Goal: Check status: Check status

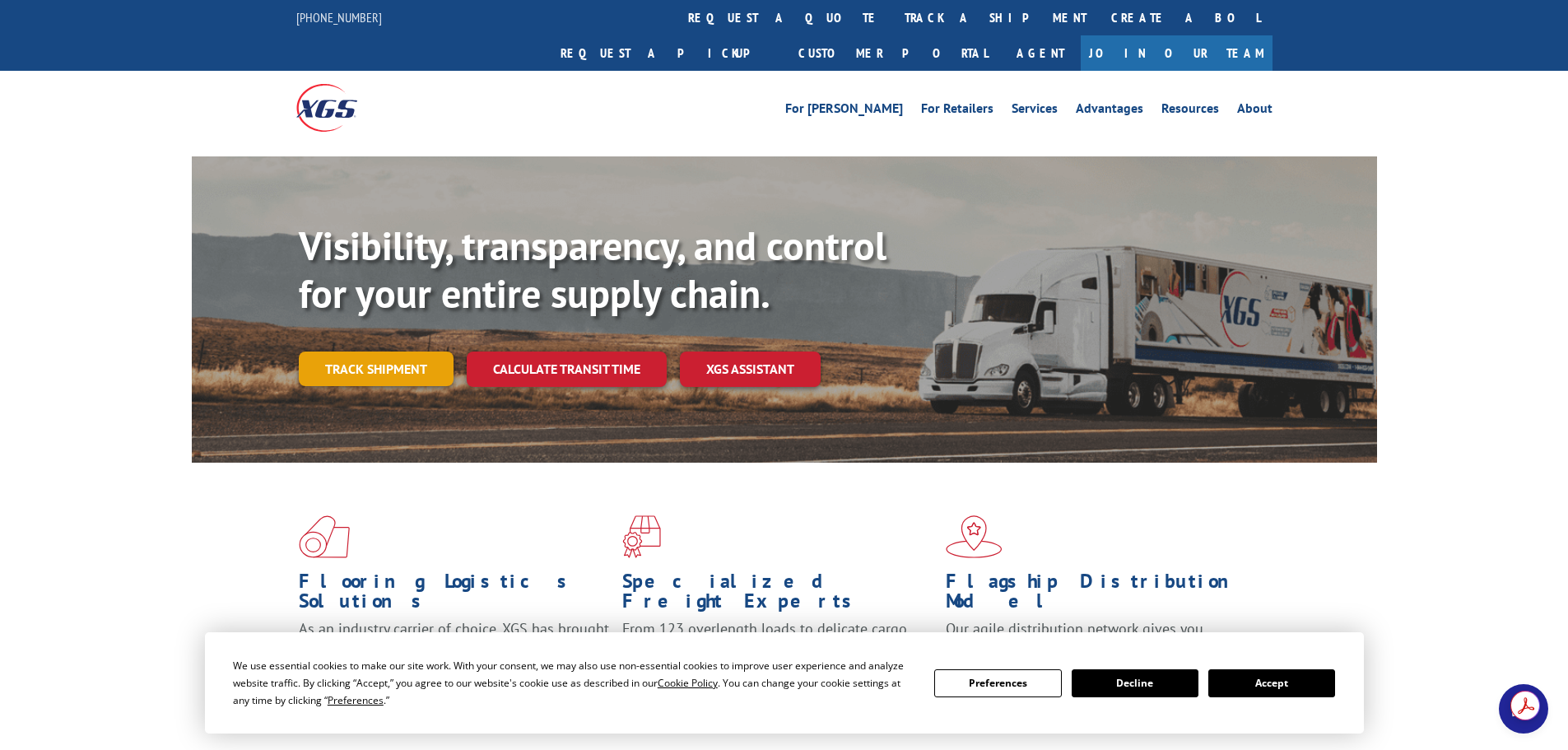
click at [384, 351] on link "Track shipment" at bounding box center [376, 368] width 155 height 34
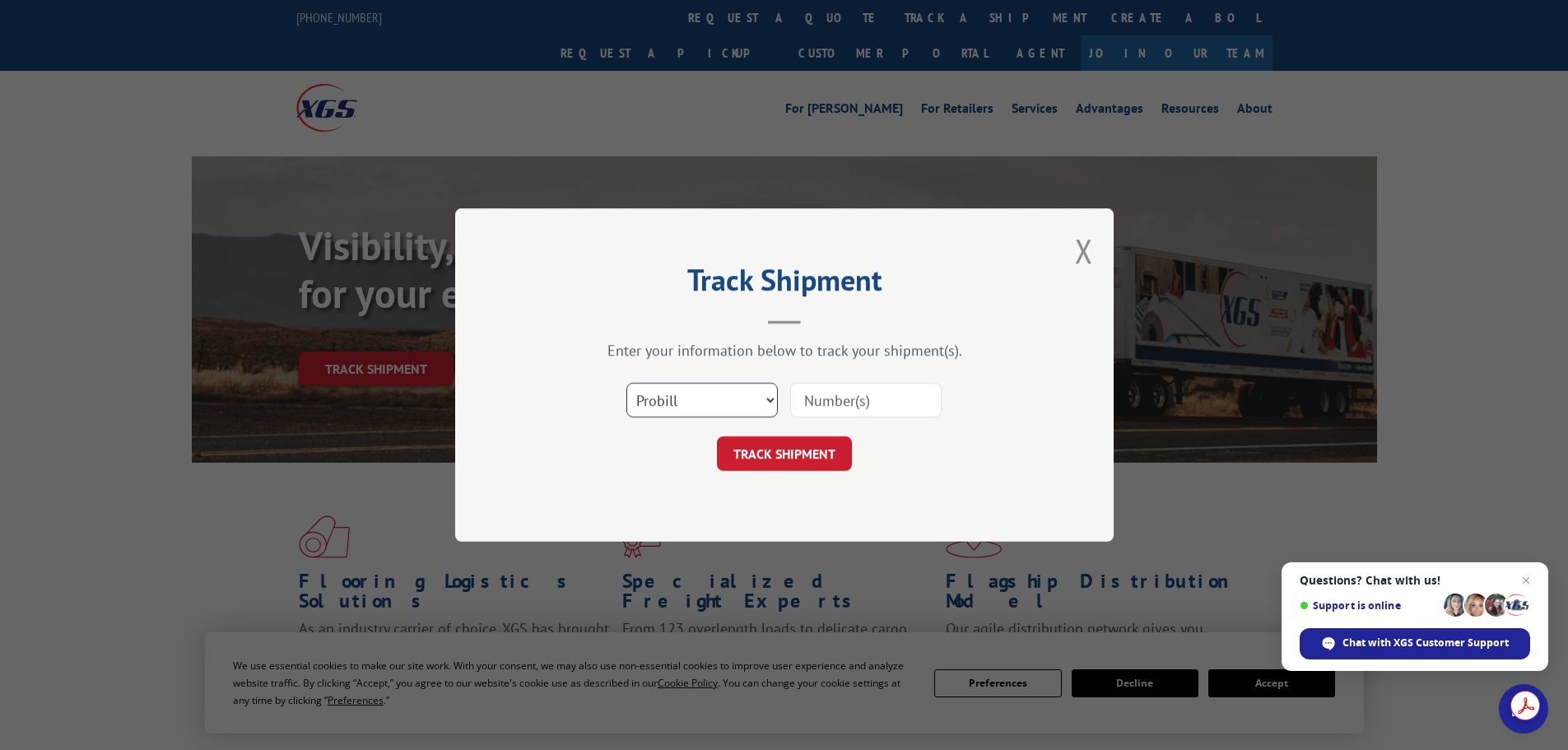
click at [770, 402] on select "Select category... Probill BOL PO" at bounding box center [702, 399] width 151 height 34
select select "po"
click at [626, 383] on select "Select category... Probill BOL PO" at bounding box center [702, 399] width 151 height 34
click at [817, 411] on input at bounding box center [866, 399] width 151 height 34
type input "1415"
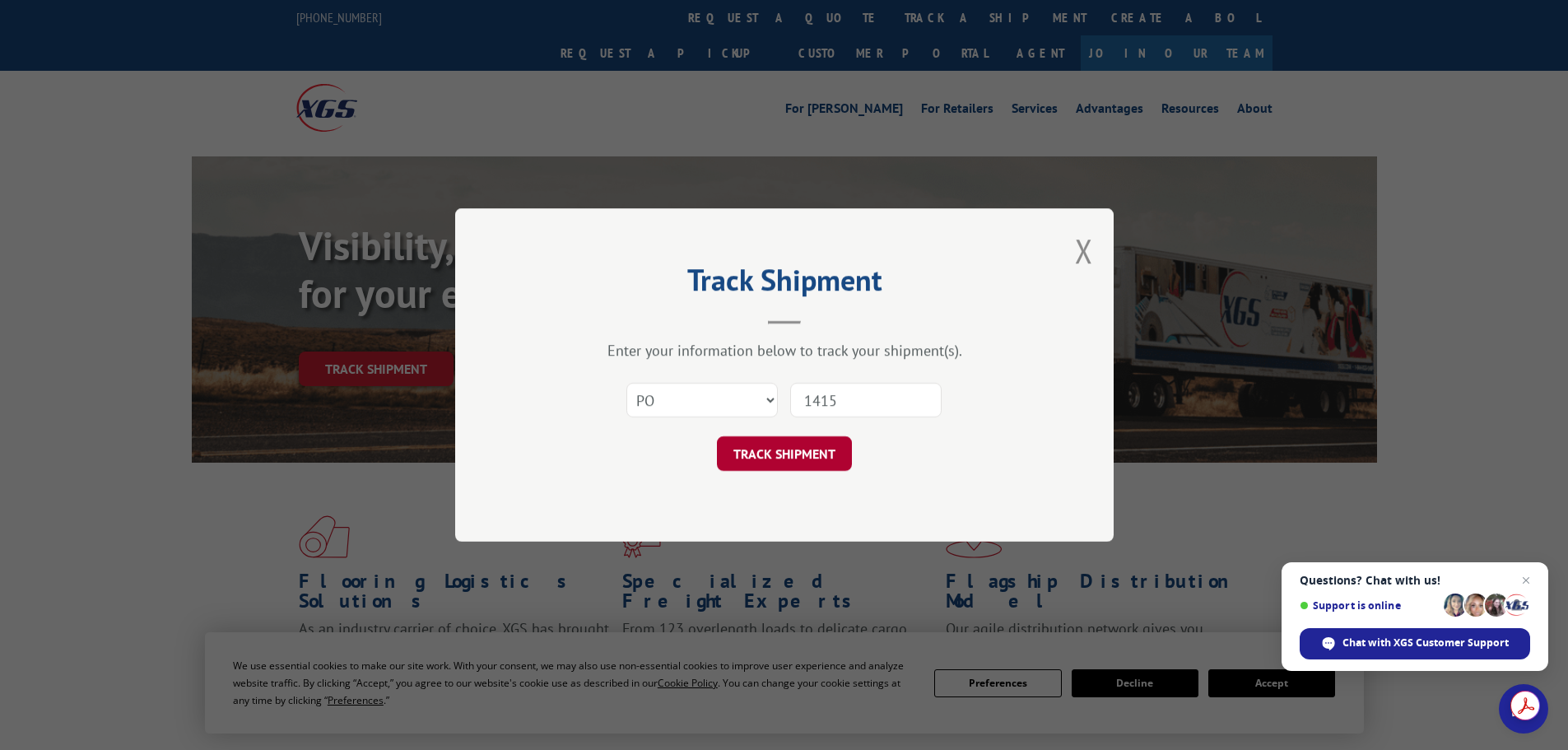
click at [778, 447] on button "TRACK SHIPMENT" at bounding box center [784, 453] width 135 height 34
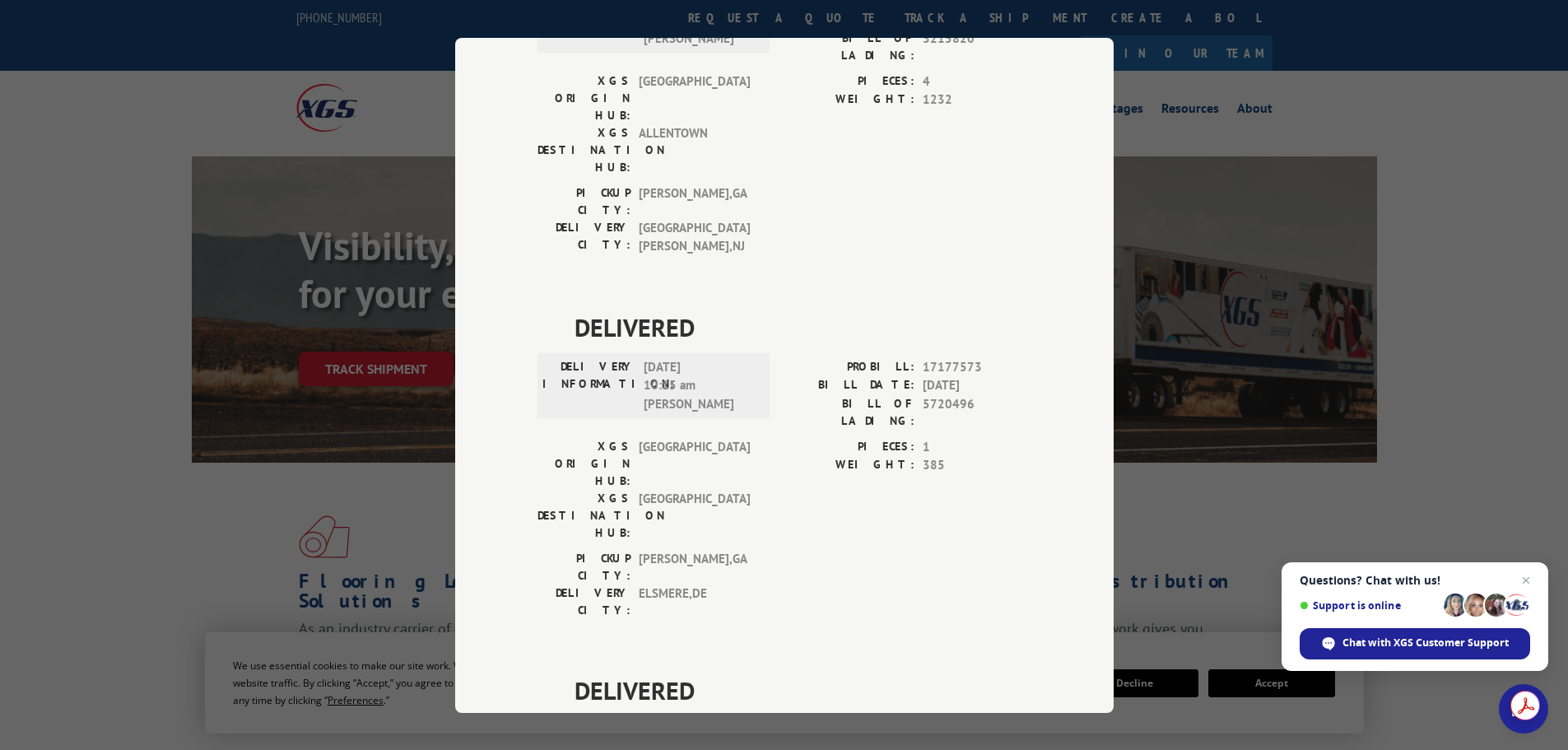
scroll to position [1313, 0]
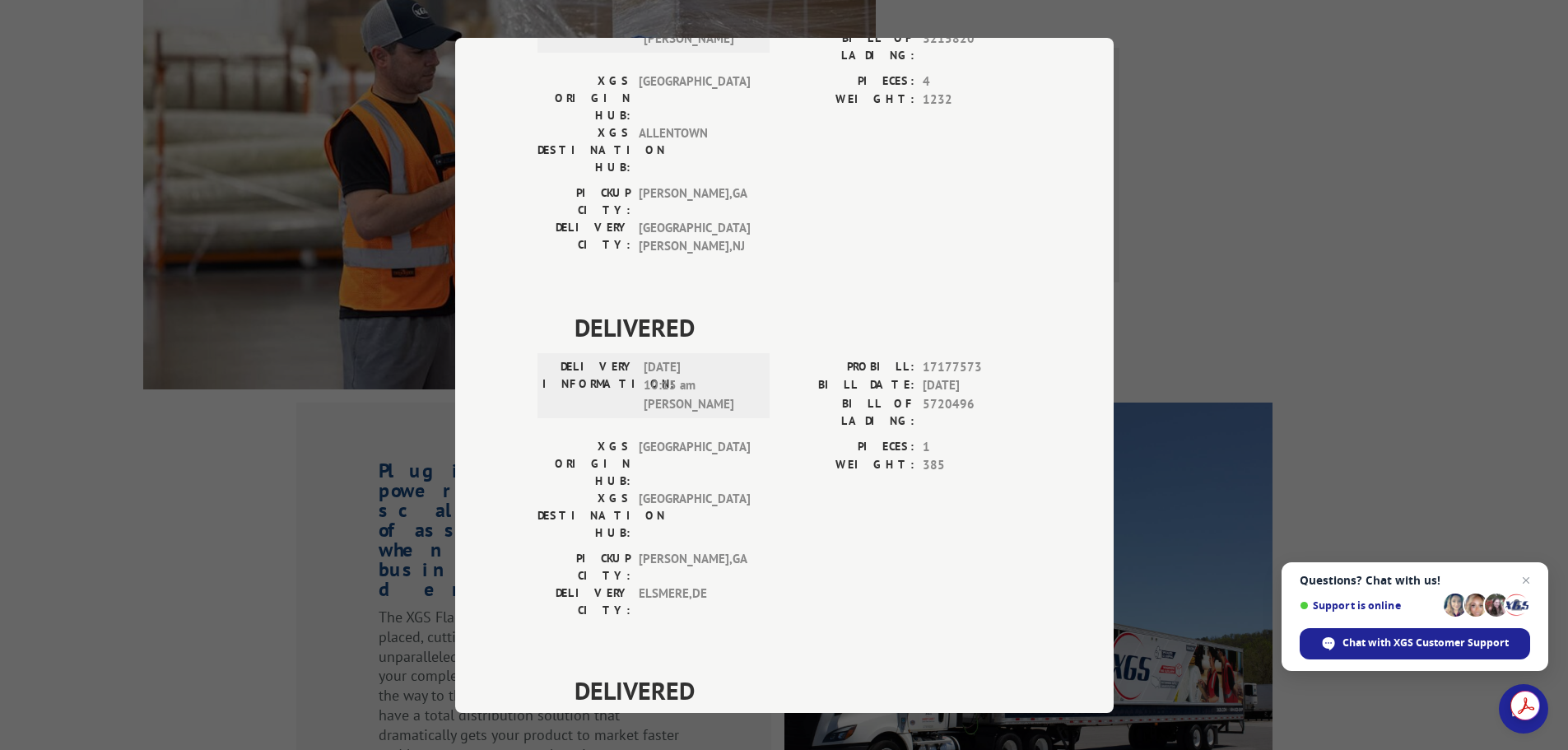
type input "[PHONE_NUMBER]"
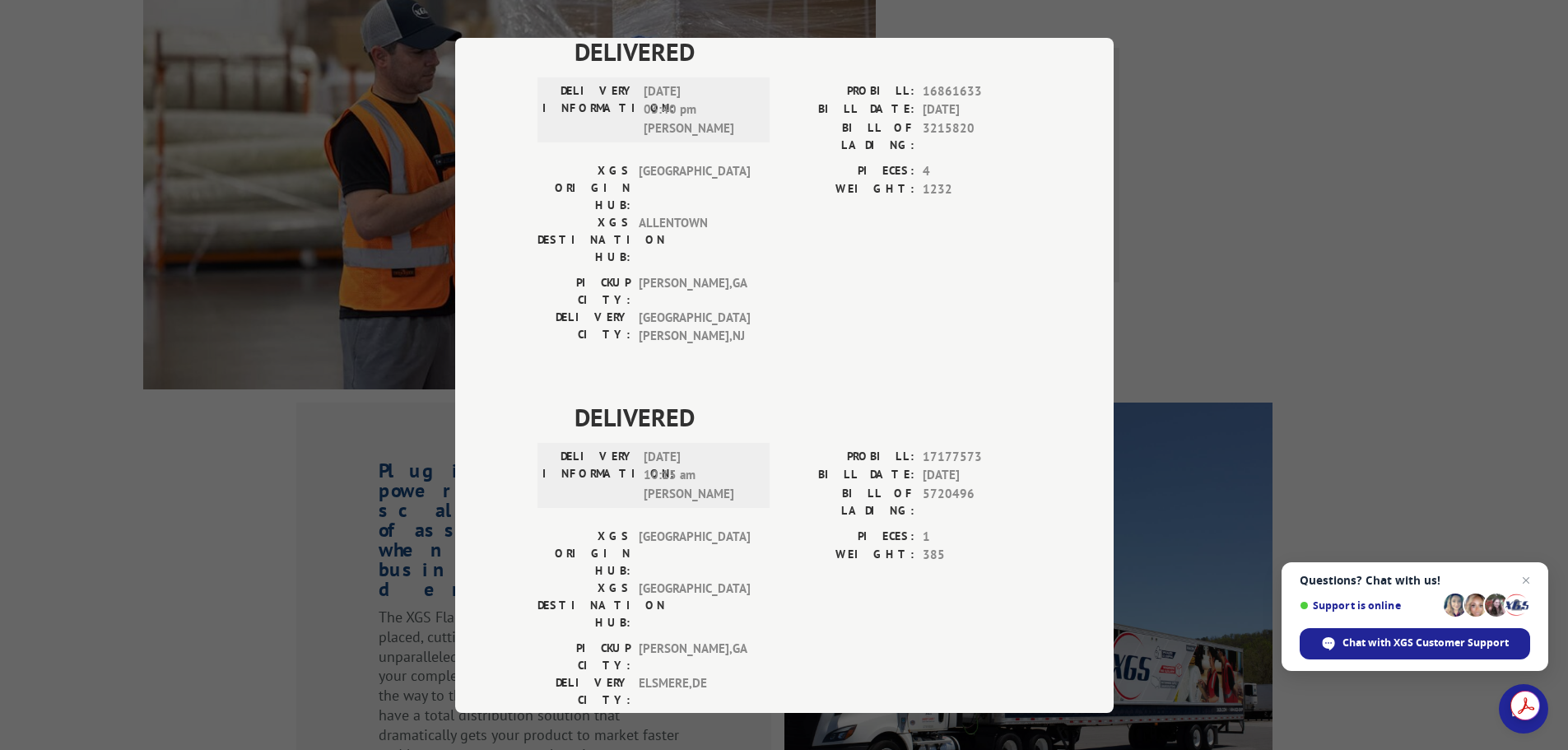
click at [122, 541] on div "Track Shipment DELIVERED DELIVERY INFORMATION: [DATE] 01:20 pm [PERSON_NAME] PR…" at bounding box center [784, 375] width 1568 height 750
copy span "17601393"
click at [55, 196] on div "Track Shipment DELIVERED DELIVERY INFORMATION: [DATE] 01:20 pm [PERSON_NAME] PR…" at bounding box center [784, 375] width 1568 height 750
